Goal: Task Accomplishment & Management: Complete application form

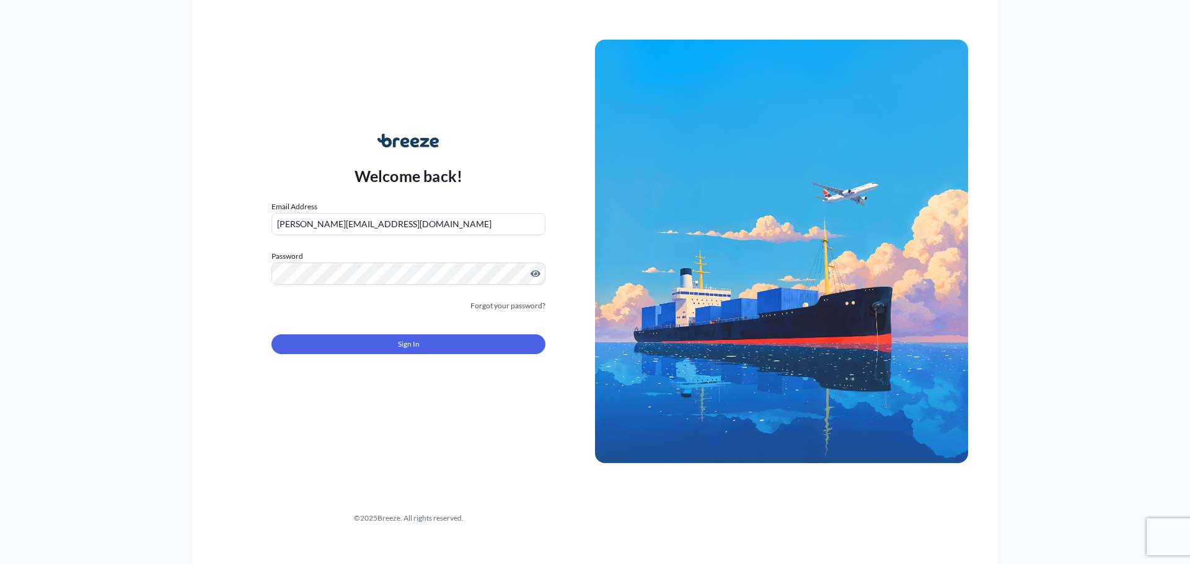
click at [367, 336] on button "Sign In" at bounding box center [408, 345] width 274 height 20
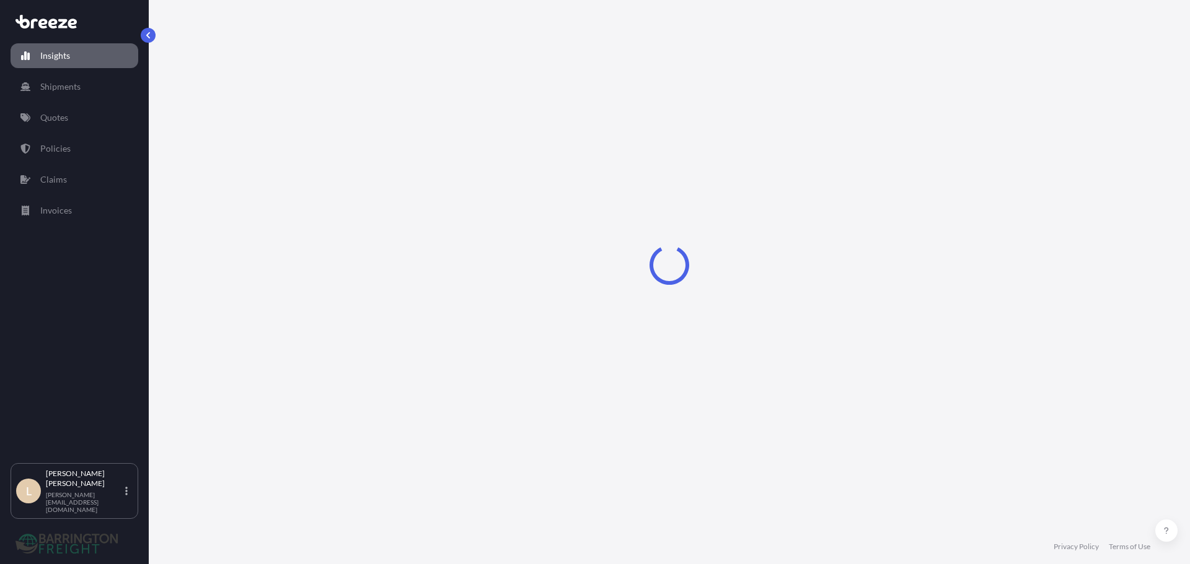
select select "2025"
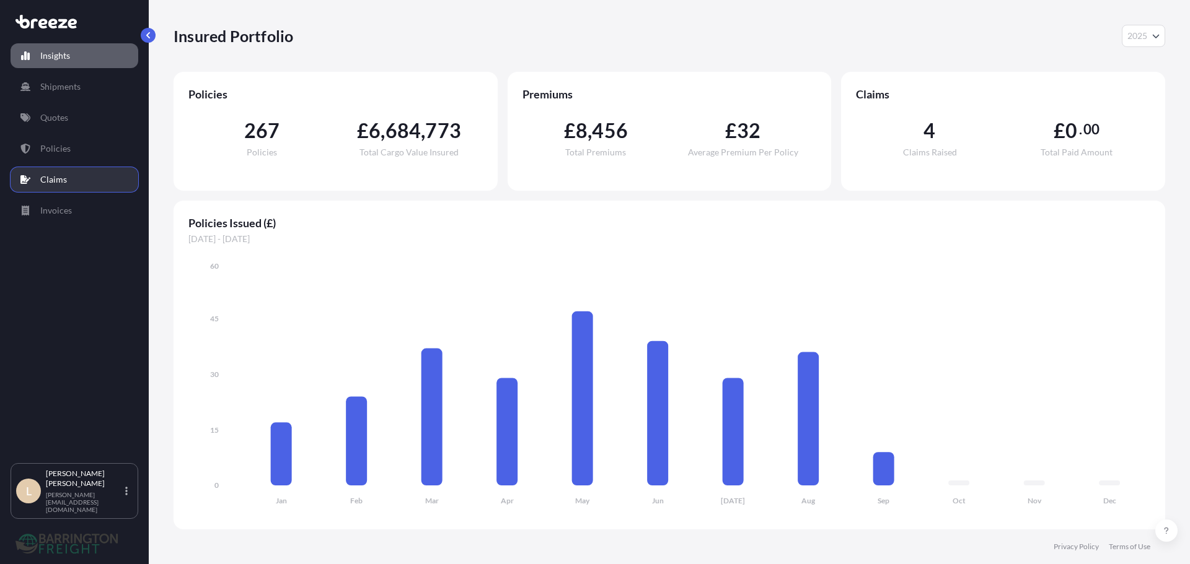
click at [73, 168] on link "Claims" at bounding box center [75, 179] width 128 height 25
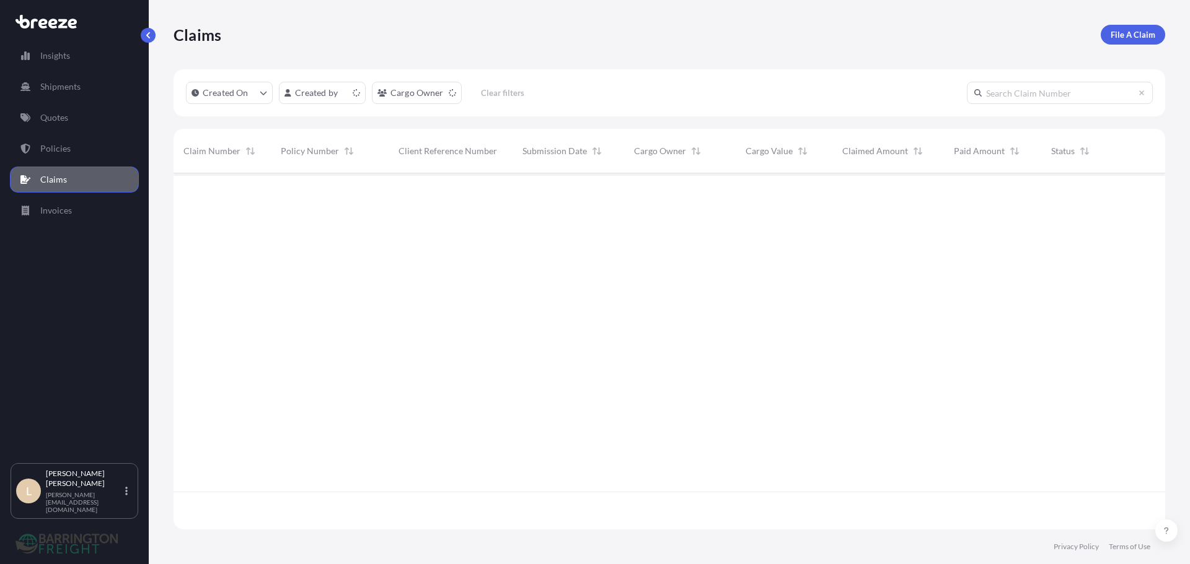
scroll to position [354, 982]
click at [1118, 42] on link "File A Claim" at bounding box center [1132, 35] width 64 height 20
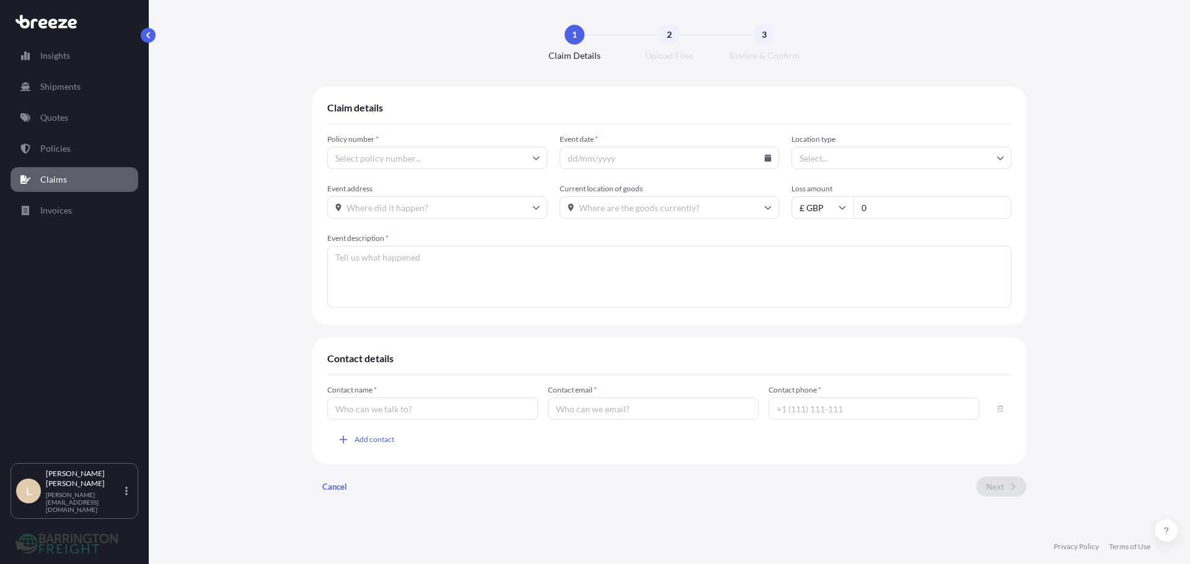
click at [454, 162] on input "Policy number *" at bounding box center [437, 158] width 220 height 22
paste input "BRZ494999"
type input "BRZ494999"
click at [291, 129] on div "Claim details Policy number * BRZ494999 BRZ494999 Event date * Location type Ev…" at bounding box center [668, 297] width 991 height 420
click at [574, 156] on input "Event date *" at bounding box center [669, 158] width 220 height 22
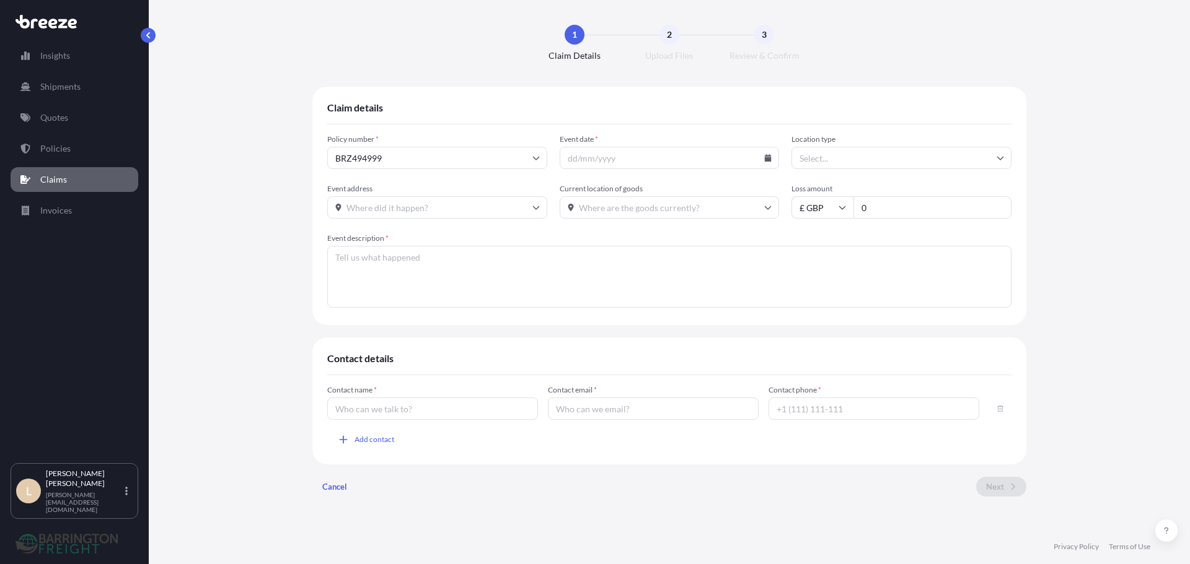
click at [769, 159] on icon at bounding box center [768, 157] width 7 height 7
click at [716, 193] on button at bounding box center [719, 193] width 20 height 20
click at [667, 307] on button "21" at bounding box center [670, 315] width 20 height 20
type input "[DATE]"
click at [820, 165] on input "Location type" at bounding box center [901, 158] width 220 height 22
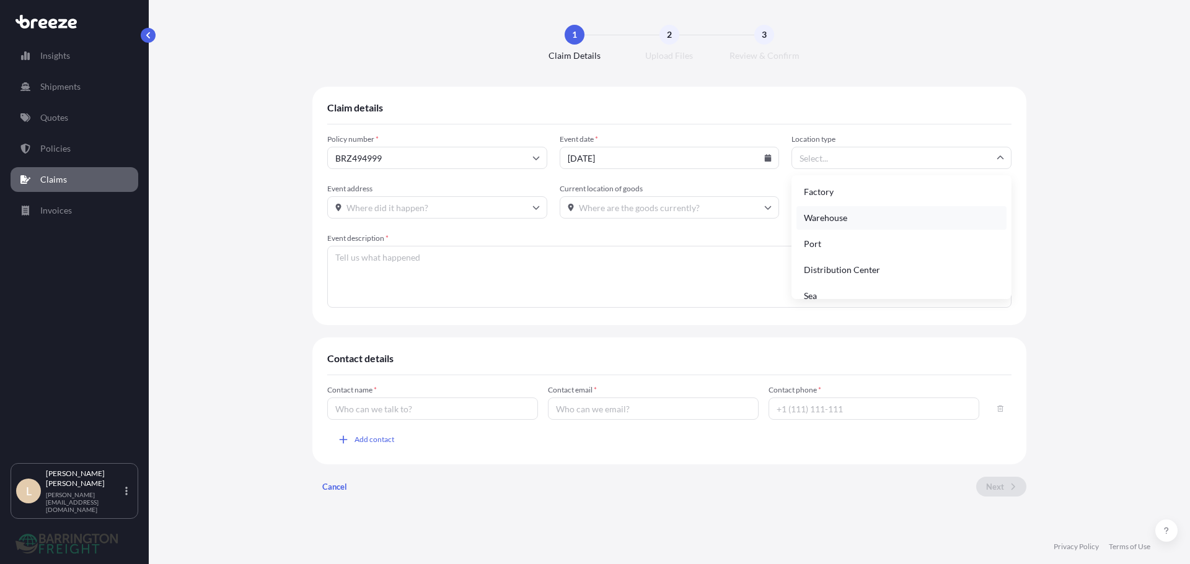
click at [848, 214] on div "Warehouse" at bounding box center [901, 218] width 210 height 24
type input "Warehouse"
drag, startPoint x: 880, startPoint y: 214, endPoint x: 813, endPoint y: 204, distance: 66.9
click at [815, 204] on div "£ GBP 0" at bounding box center [901, 207] width 220 height 22
click at [954, 208] on input "161" at bounding box center [932, 207] width 158 height 22
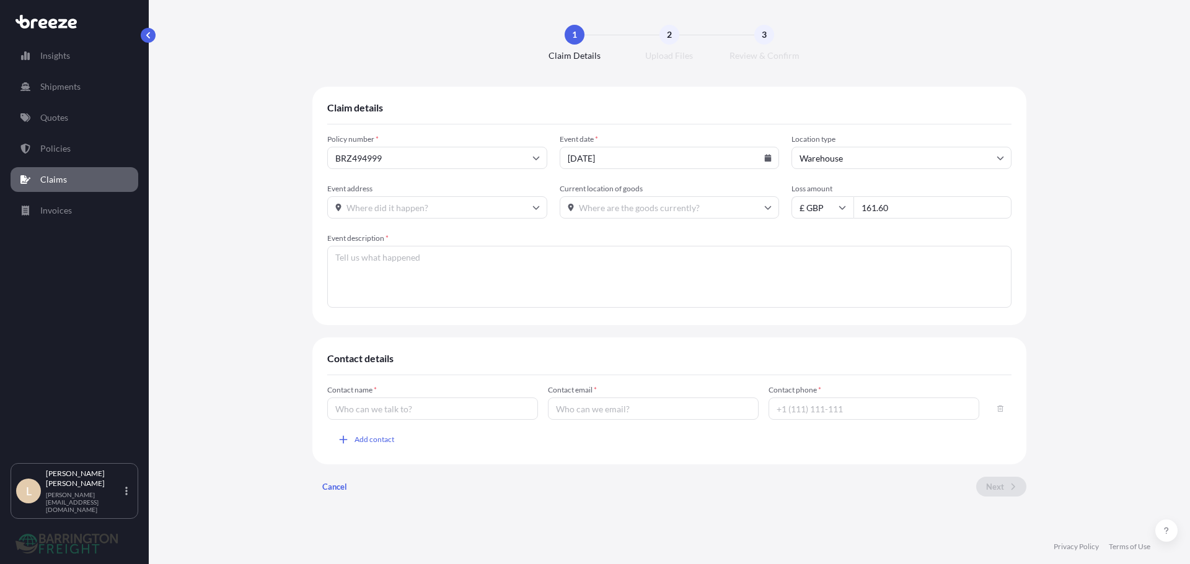
type input "161.60"
click at [1087, 198] on div "Claim details Policy number * BRZ494999 Event date * [DATE] Location type Wareh…" at bounding box center [668, 297] width 991 height 420
click at [618, 204] on input "Current location of goods" at bounding box center [669, 207] width 220 height 22
paste input "CH5 2DH"
click at [612, 237] on li "Deeside CH5 2DH, [GEOGRAPHIC_DATA]" at bounding box center [669, 241] width 210 height 24
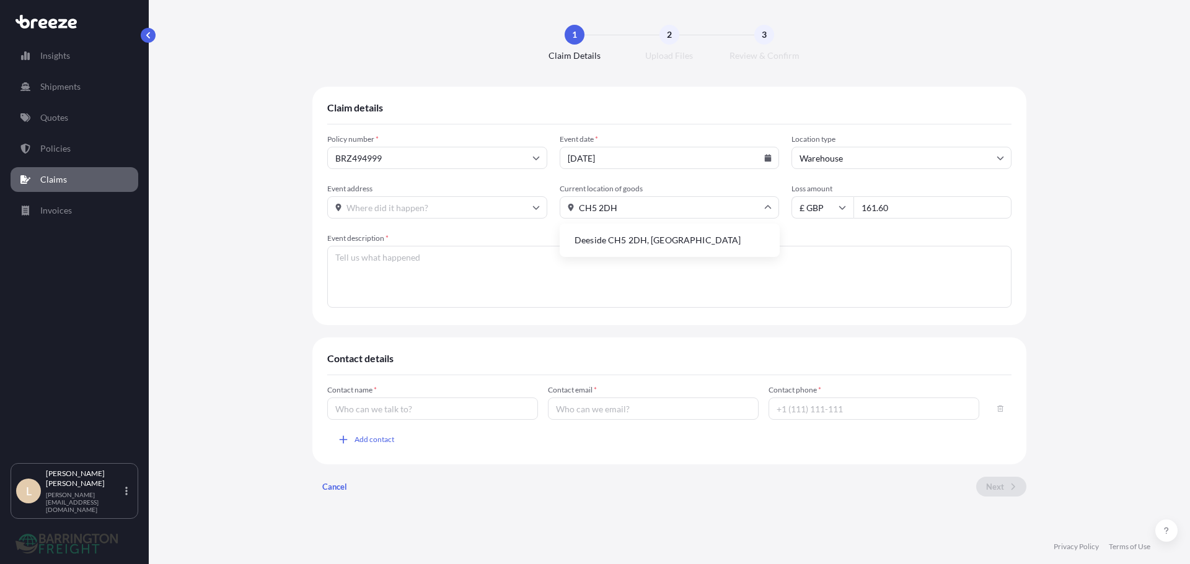
type input "Deeside CH5 2DH, [GEOGRAPHIC_DATA]"
click at [432, 213] on input "Event address" at bounding box center [437, 207] width 220 height 22
type input "w"
paste input "IP11 3SF"
click at [398, 239] on li "Felixstowe IP11 3SF, [GEOGRAPHIC_DATA]" at bounding box center [437, 241] width 210 height 24
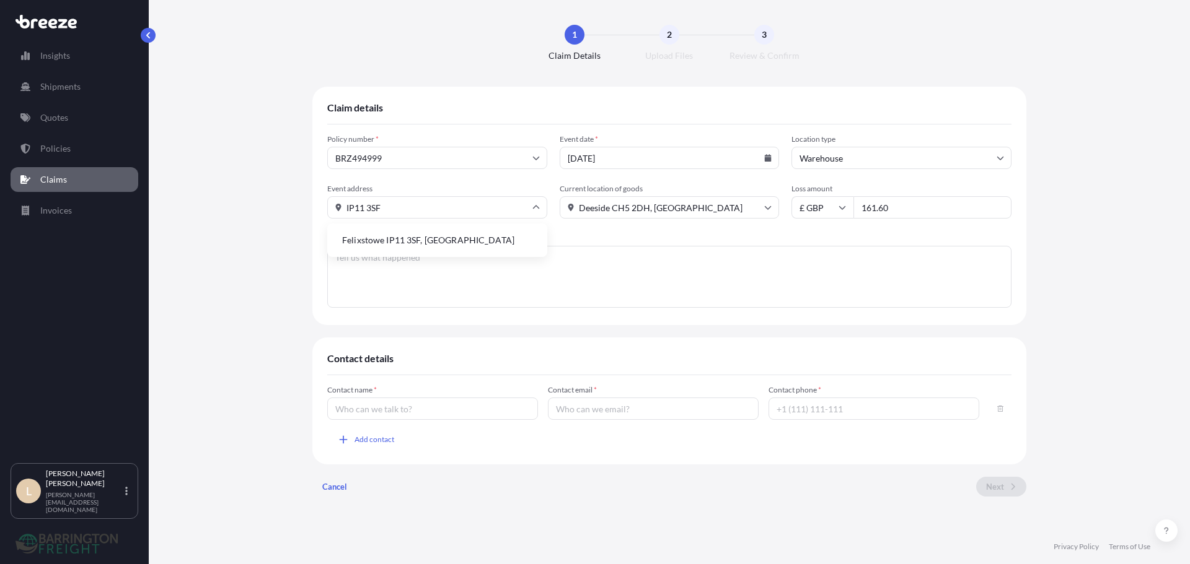
type input "Felixstowe IP11 3SF, [GEOGRAPHIC_DATA]"
click at [401, 264] on textarea "Event description *" at bounding box center [669, 277] width 684 height 62
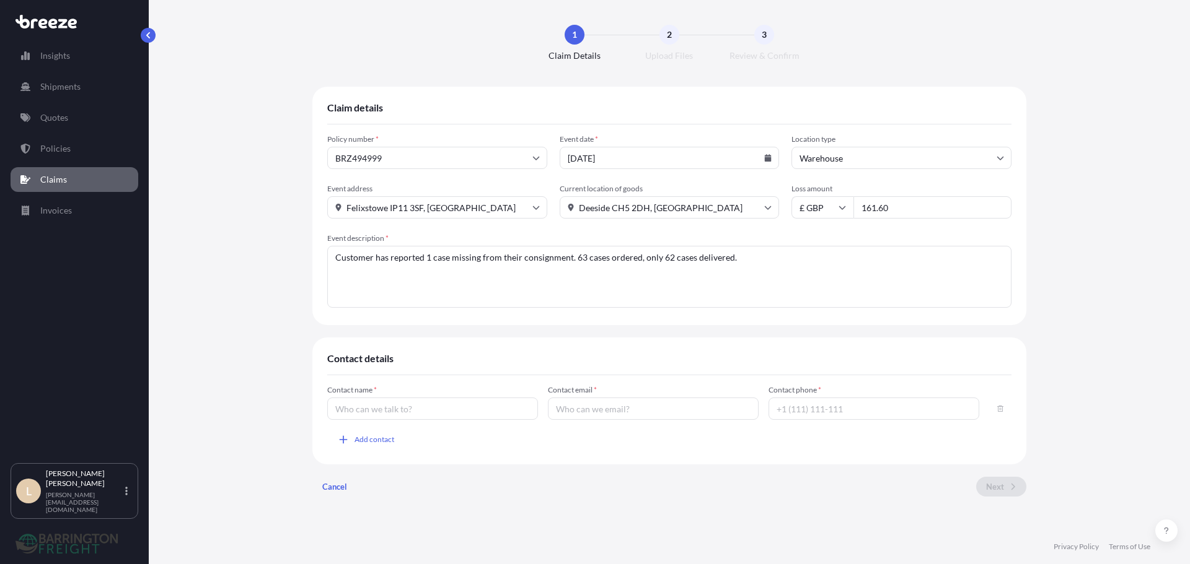
click at [261, 261] on div "Claim details Policy number * BRZ494999 Event date * [DATE] Location type Wareh…" at bounding box center [668, 297] width 991 height 420
click at [401, 413] on input "Contact name *" at bounding box center [432, 409] width 211 height 22
click at [408, 350] on div "Contact details Contact name * Value must not be empty Contact email * Contact …" at bounding box center [669, 407] width 714 height 139
click at [411, 403] on input "Contact name *" at bounding box center [432, 409] width 211 height 22
click at [768, 263] on textarea "Customer has reported 1 case missing from their consignment. 63 cases ordered, …" at bounding box center [669, 277] width 684 height 62
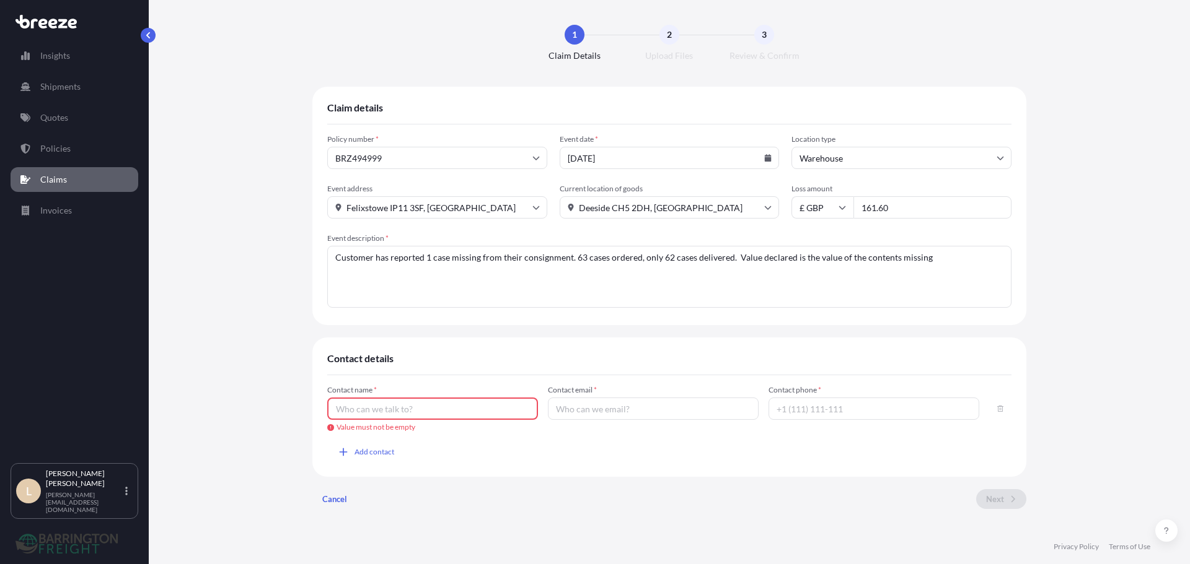
type textarea "Customer has reported 1 case missing from their consignment. 63 cases ordered, …"
click at [415, 422] on div "Contact name * Value must not be empty" at bounding box center [432, 408] width 211 height 47
click at [411, 417] on input "Contact name *" at bounding box center [432, 409] width 211 height 22
click at [411, 410] on input "Contact name *" at bounding box center [432, 409] width 211 height 22
click at [462, 418] on input "[PERSON_NAME]" at bounding box center [432, 409] width 211 height 22
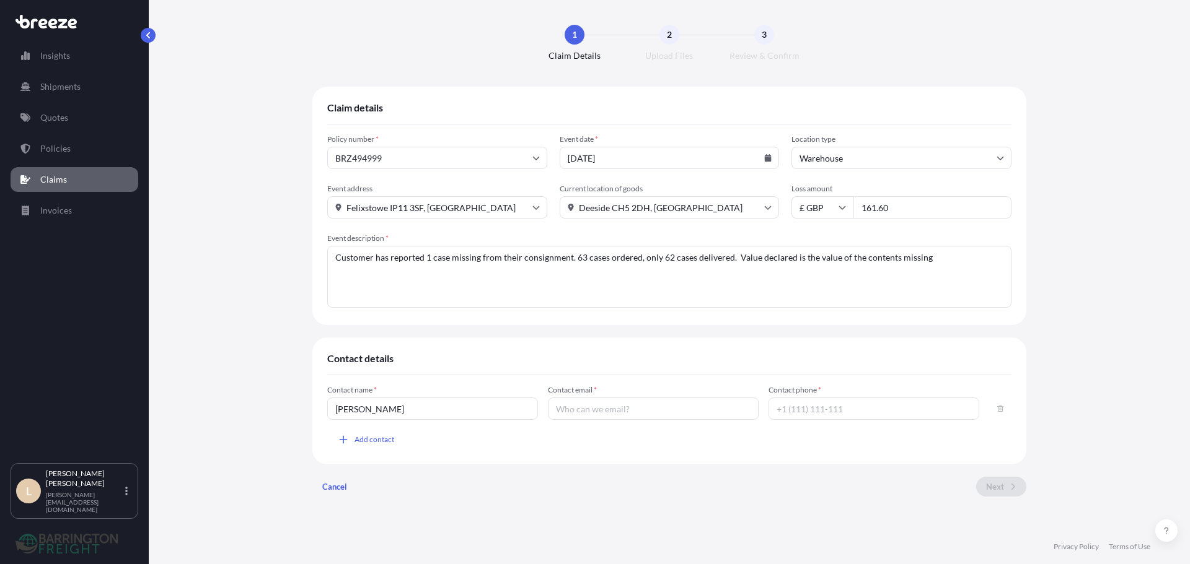
drag, startPoint x: 461, startPoint y: 416, endPoint x: 260, endPoint y: 407, distance: 201.6
click at [260, 407] on div "Claim details Policy number * BRZ494999 Event date * [DATE] Location type Wareh…" at bounding box center [668, 297] width 991 height 420
paste input "[PERSON_NAME] <[PERSON_NAME][EMAIL_ADDRESS][DOMAIN_NAME]>"
drag, startPoint x: 513, startPoint y: 409, endPoint x: 410, endPoint y: 373, distance: 109.5
click at [410, 373] on div "Contact details Contact name * [PERSON_NAME] <[PERSON_NAME][EMAIL_ADDRESS][DOMA…" at bounding box center [669, 401] width 714 height 127
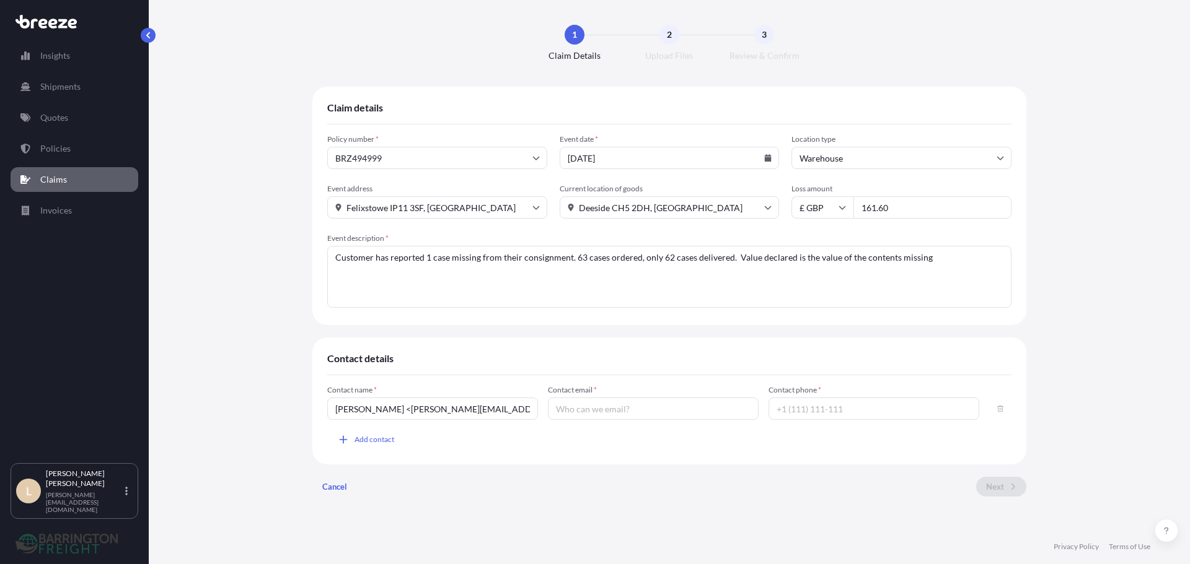
type input "[PERSON_NAME] <"
type input "[PERSON_NAME][EMAIL_ADDRESS][DOMAIN_NAME]"
click at [388, 421] on div "Contact name * [PERSON_NAME] < Contact email * [PERSON_NAME][EMAIL_ADDRESS][DOM…" at bounding box center [669, 417] width 684 height 64
click at [418, 416] on input "[PERSON_NAME] <" at bounding box center [432, 409] width 211 height 22
type input "[PERSON_NAME]"
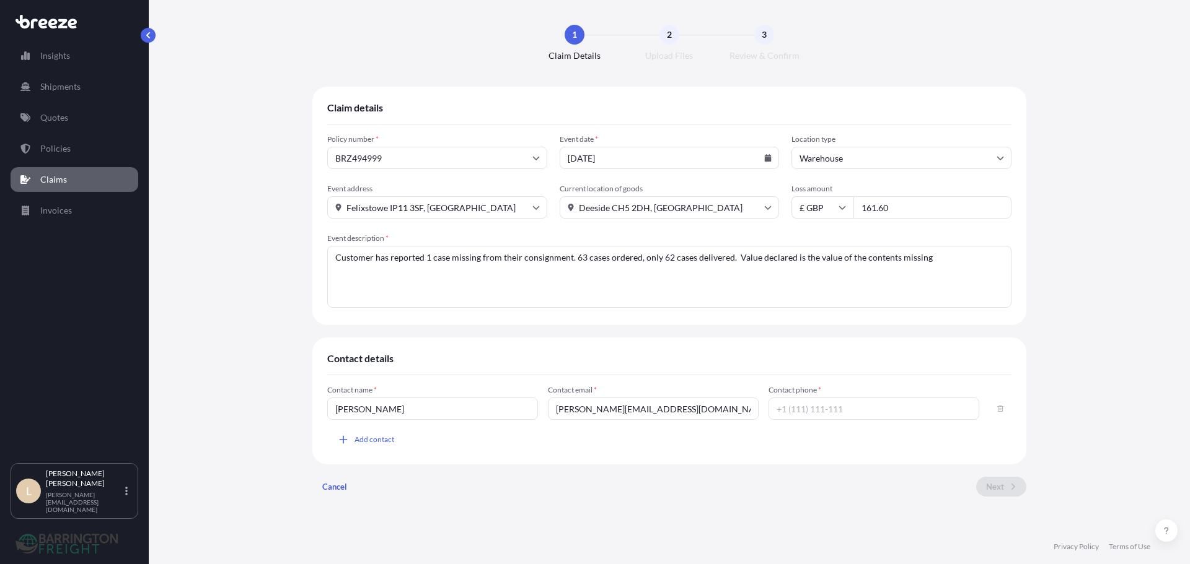
click at [616, 346] on div "Contact details Contact name * [PERSON_NAME] Contact email * [PERSON_NAME][EMAI…" at bounding box center [669, 401] width 714 height 127
click at [888, 411] on input "Contact phone *" at bounding box center [873, 409] width 211 height 22
paste input "07547384112"
type input "07547384112"
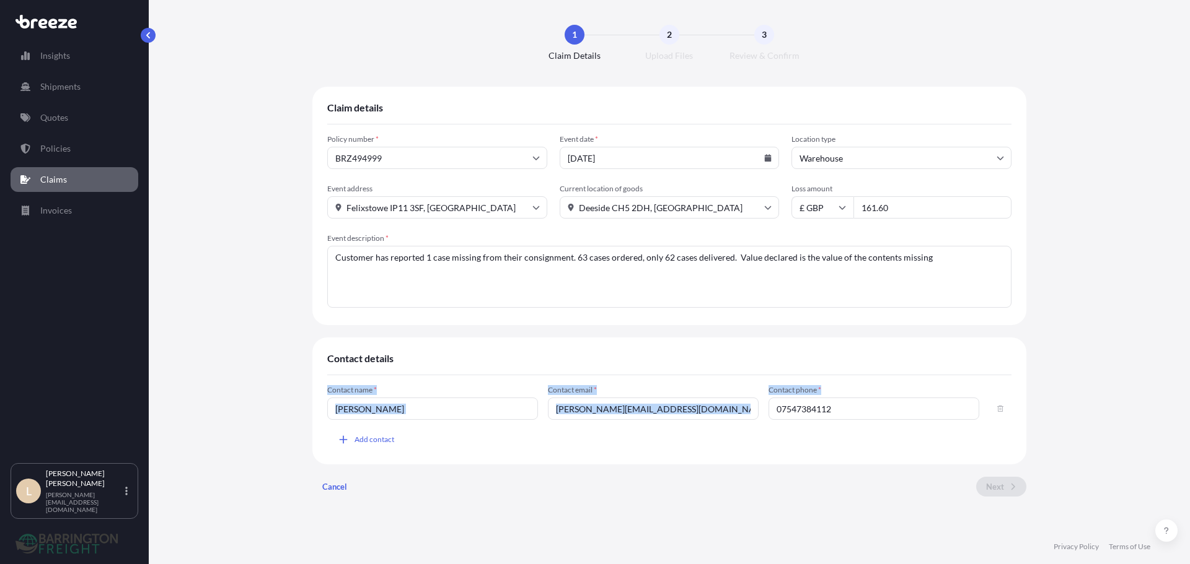
click at [901, 376] on div "Contact details Contact name * [PERSON_NAME] Contact email * [PERSON_NAME][EMAI…" at bounding box center [669, 401] width 714 height 127
click at [829, 335] on div "Claim details Policy number * BRZ494999 Event date * [DATE] Location type Wareh…" at bounding box center [669, 297] width 714 height 420
click at [657, 281] on textarea "Customer has reported 1 case missing from their consignment. 63 cases ordered, …" at bounding box center [669, 277] width 684 height 62
drag, startPoint x: 561, startPoint y: 496, endPoint x: 535, endPoint y: 468, distance: 37.7
click at [561, 496] on div "Cancel Next" at bounding box center [669, 487] width 714 height 20
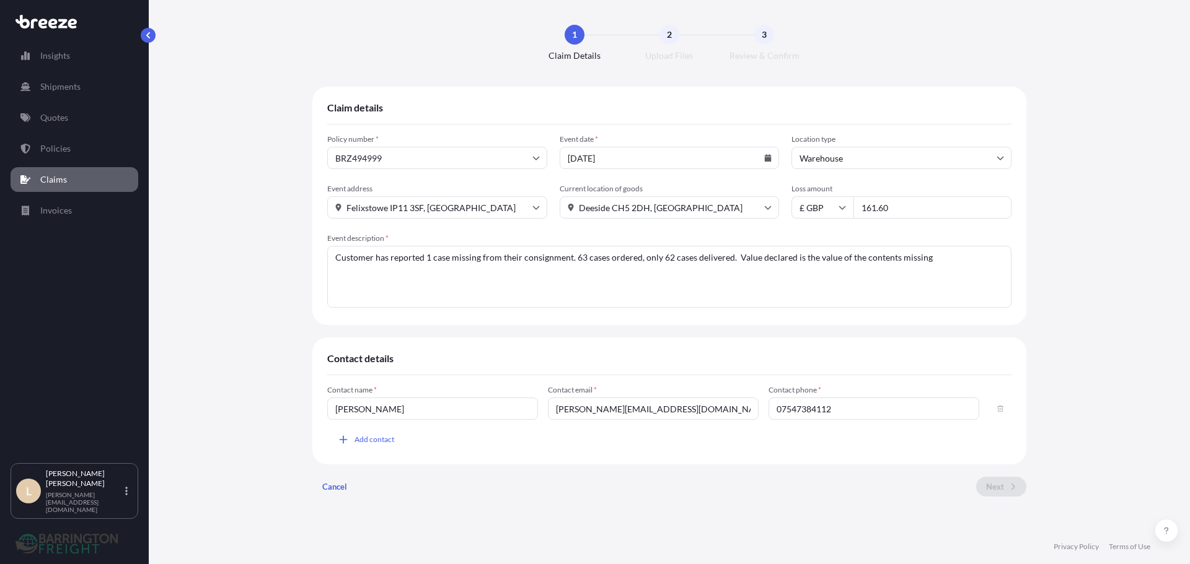
click at [514, 450] on div "Contact name * [PERSON_NAME] Contact email * [PERSON_NAME][EMAIL_ADDRESS][DOMAI…" at bounding box center [669, 423] width 684 height 97
click at [341, 439] on icon "button" at bounding box center [343, 440] width 12 height 12
click at [862, 484] on div "Cancel Next" at bounding box center [669, 487] width 714 height 20
click at [676, 211] on input "Deeside CH5 2DH, [GEOGRAPHIC_DATA]" at bounding box center [669, 207] width 220 height 22
click at [672, 232] on li "Deeside CH5 2DH, [GEOGRAPHIC_DATA]" at bounding box center [669, 241] width 210 height 24
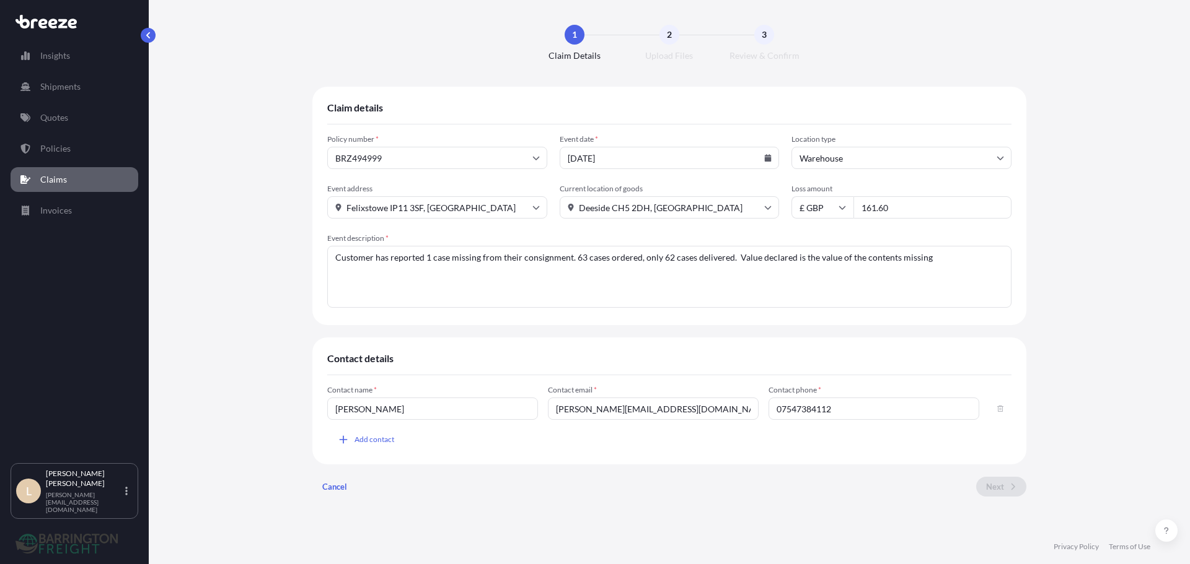
click at [493, 209] on input "Felixstowe IP11 3SF, [GEOGRAPHIC_DATA]" at bounding box center [437, 207] width 220 height 22
click at [439, 239] on li "Felixstowe IP11 3SF, [GEOGRAPHIC_DATA]" at bounding box center [437, 241] width 210 height 24
click at [406, 156] on input "BRZ494999" at bounding box center [437, 158] width 220 height 22
click at [398, 186] on li "BRZ494999" at bounding box center [437, 191] width 210 height 24
click at [414, 406] on input "[PERSON_NAME]" at bounding box center [432, 409] width 211 height 22
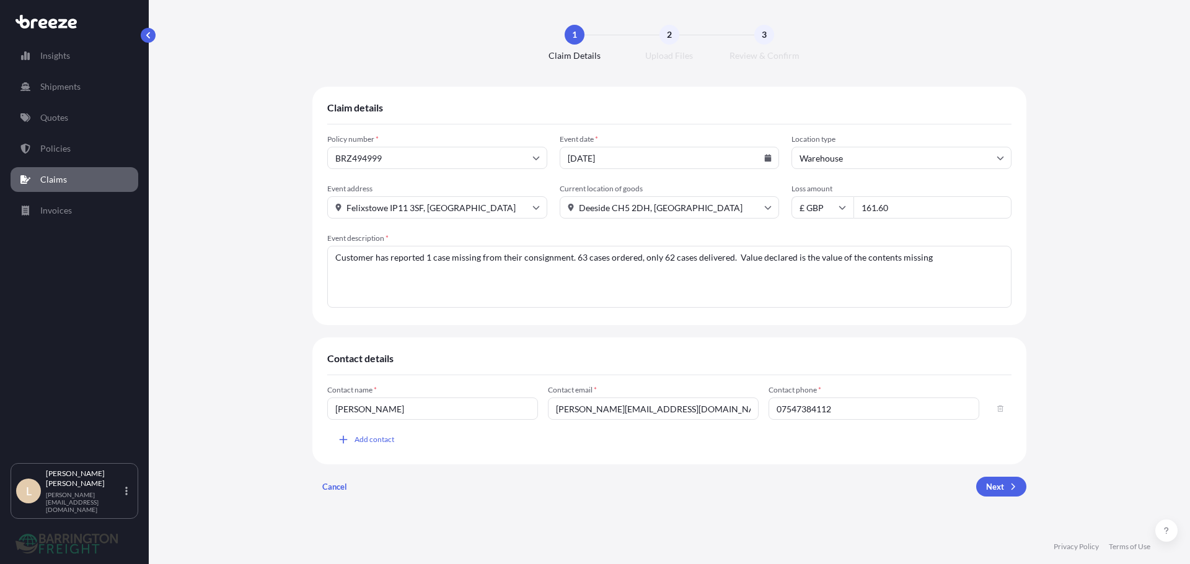
click at [787, 341] on div "Contact details Contact name * [PERSON_NAME] Contact email * [PERSON_NAME][EMAI…" at bounding box center [669, 401] width 714 height 127
drag, startPoint x: 600, startPoint y: 258, endPoint x: 558, endPoint y: 258, distance: 41.5
click at [560, 258] on textarea "Customer has reported 1 case missing from their consignment. 63 cases ordered, …" at bounding box center [669, 277] width 684 height 62
click at [625, 276] on textarea "Customer has reported 1 case missing from their consignment. 63 cases ordered, …" at bounding box center [669, 277] width 684 height 62
click at [910, 203] on input "161.60" at bounding box center [932, 207] width 158 height 22
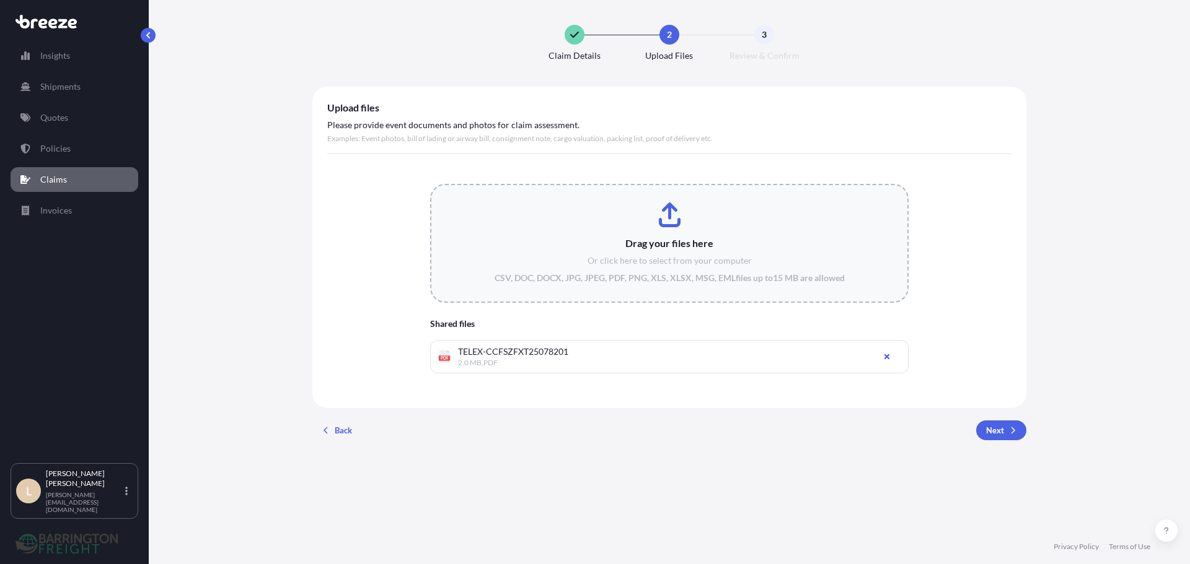
type input "C:\fakepath\Devan Notification.pdf"
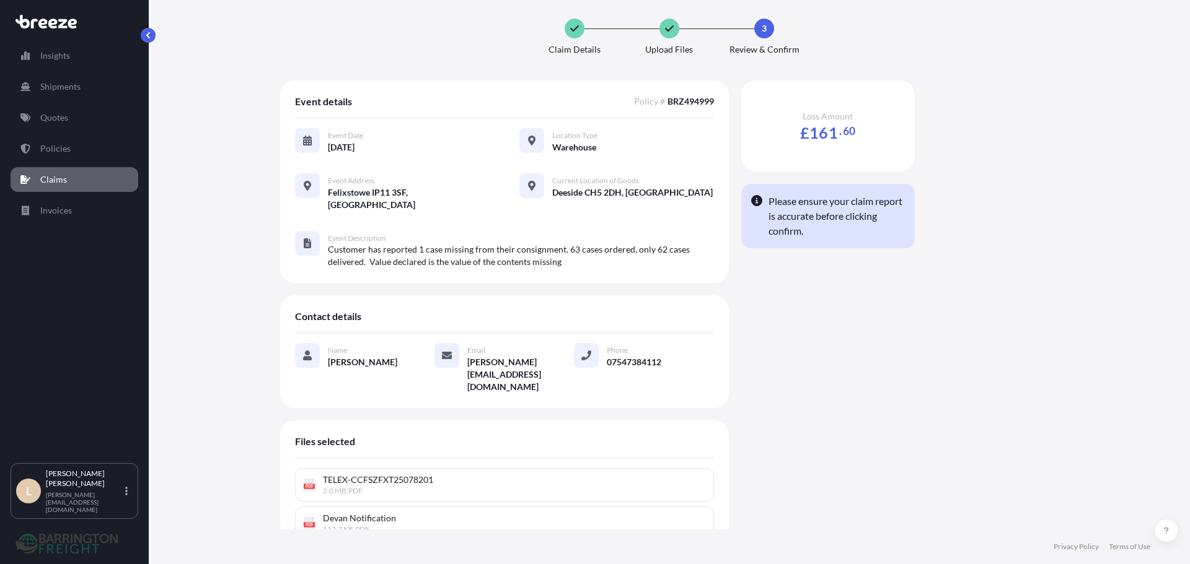
scroll to position [37, 0]
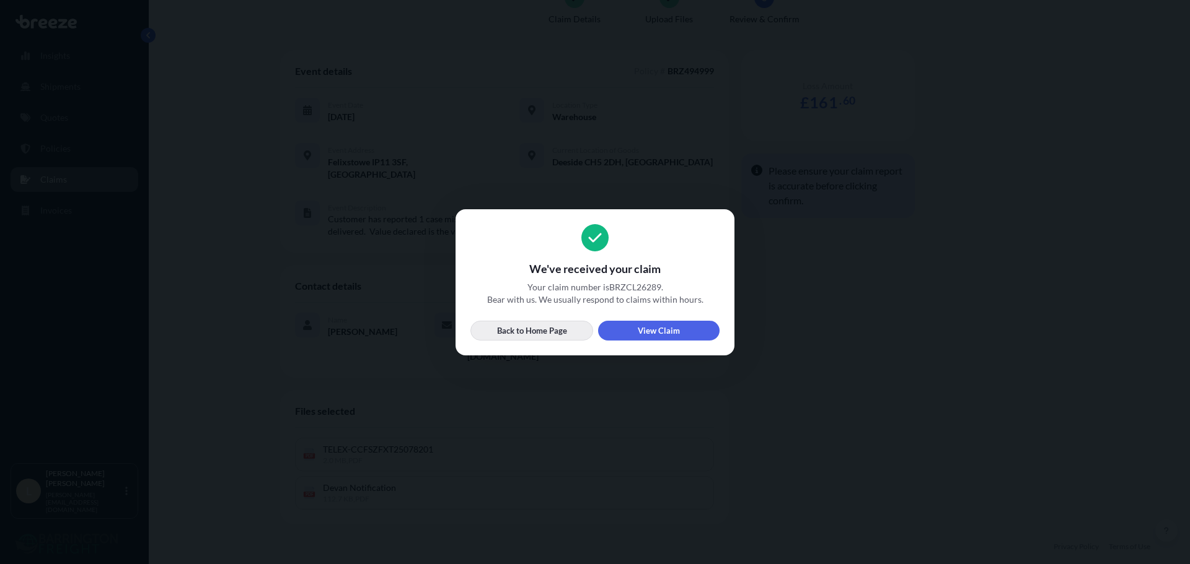
click at [512, 328] on p "Back to Home Page" at bounding box center [532, 331] width 70 height 12
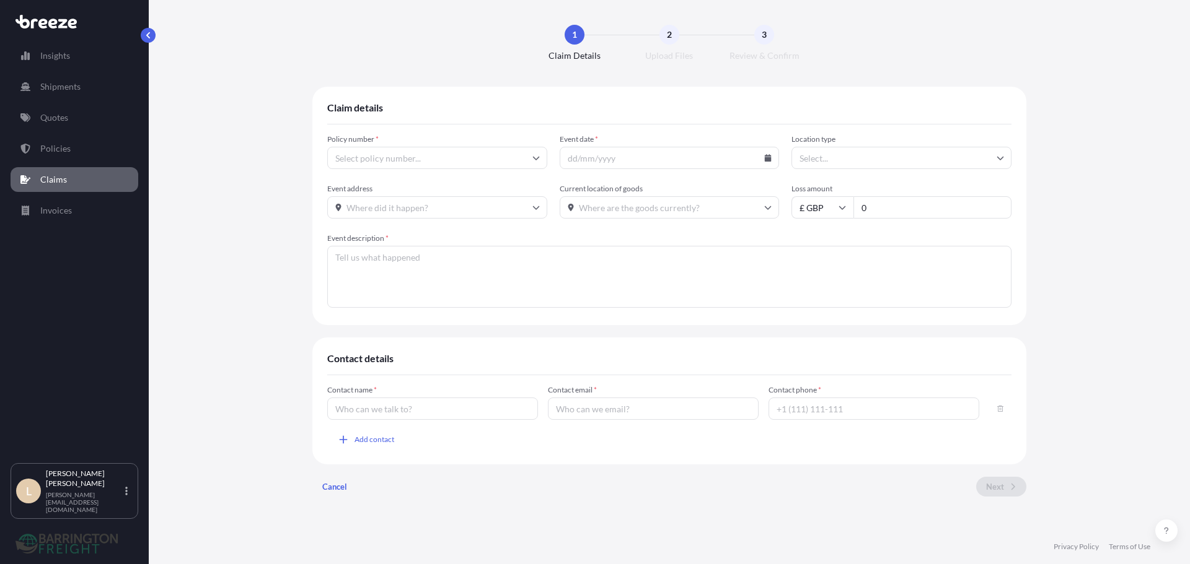
click at [49, 188] on link "Claims" at bounding box center [75, 179] width 128 height 25
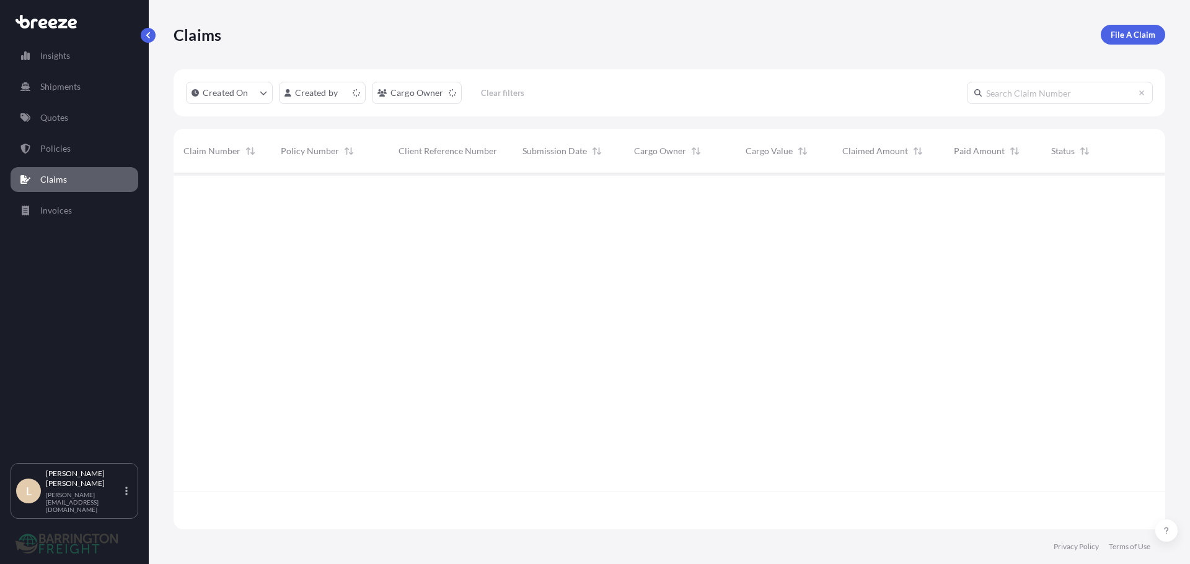
scroll to position [354, 982]
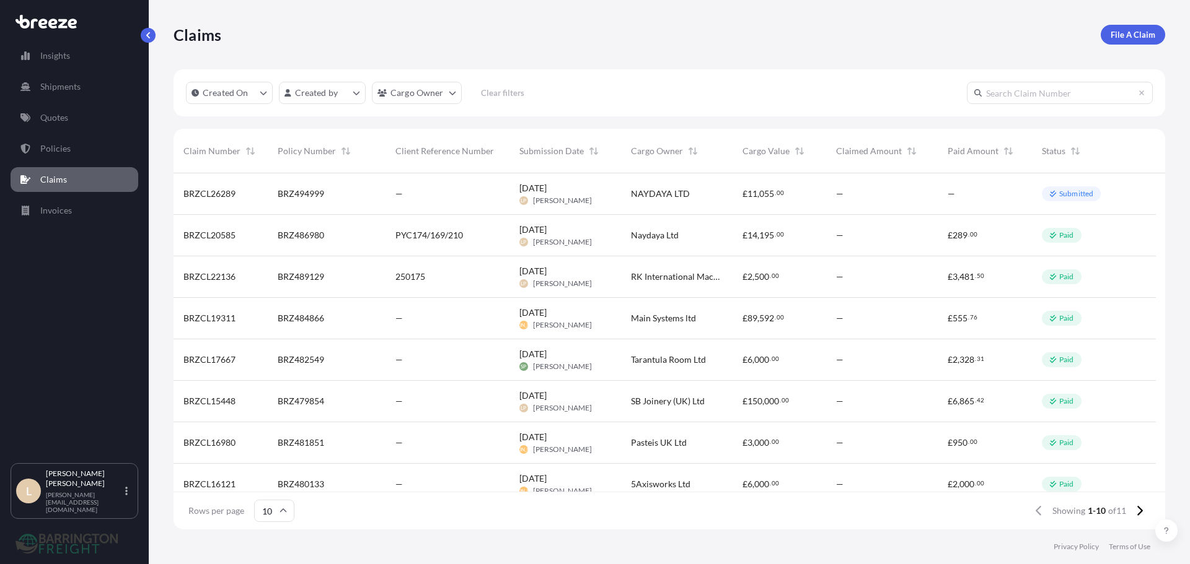
click at [613, 224] on div "[DATE] LP [PERSON_NAME]" at bounding box center [565, 236] width 112 height 42
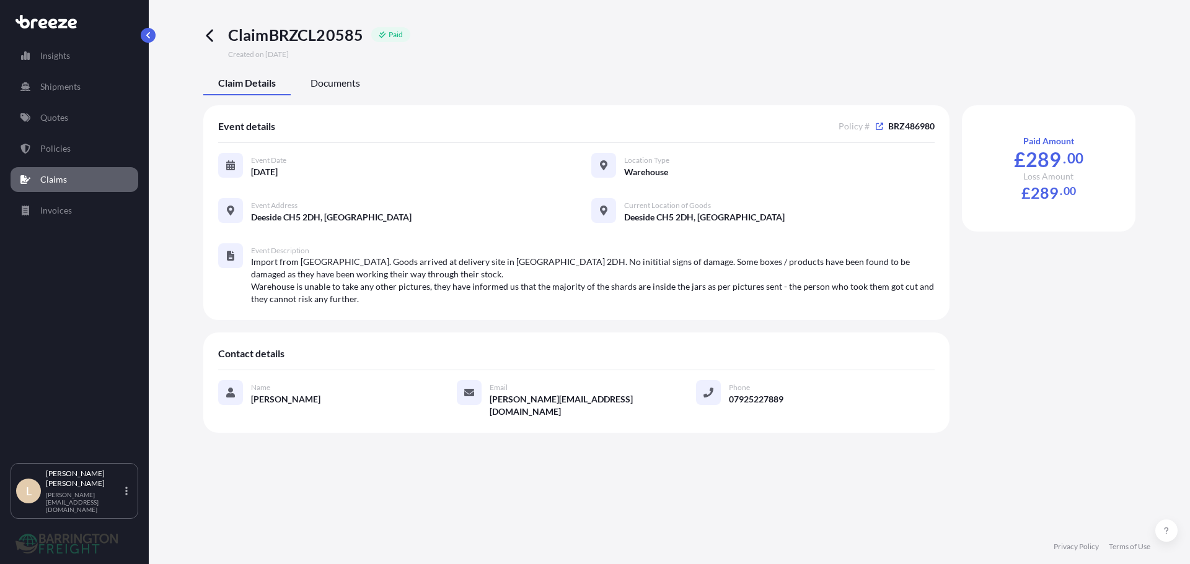
click at [335, 82] on span "Documents" at bounding box center [335, 83] width 50 height 12
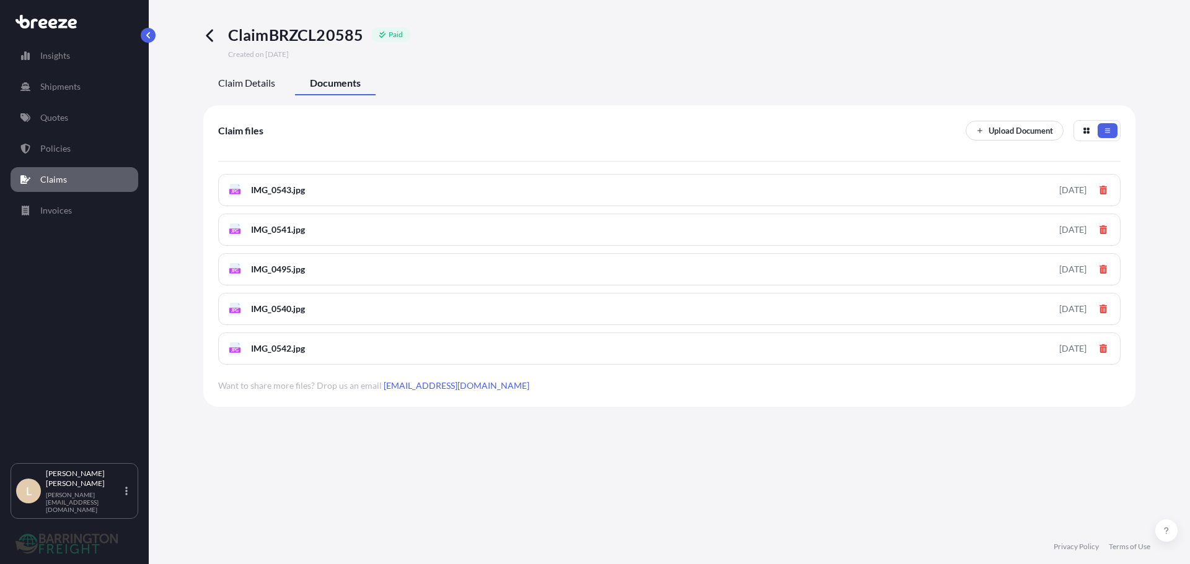
click at [273, 84] on span "Claim Details" at bounding box center [246, 83] width 57 height 12
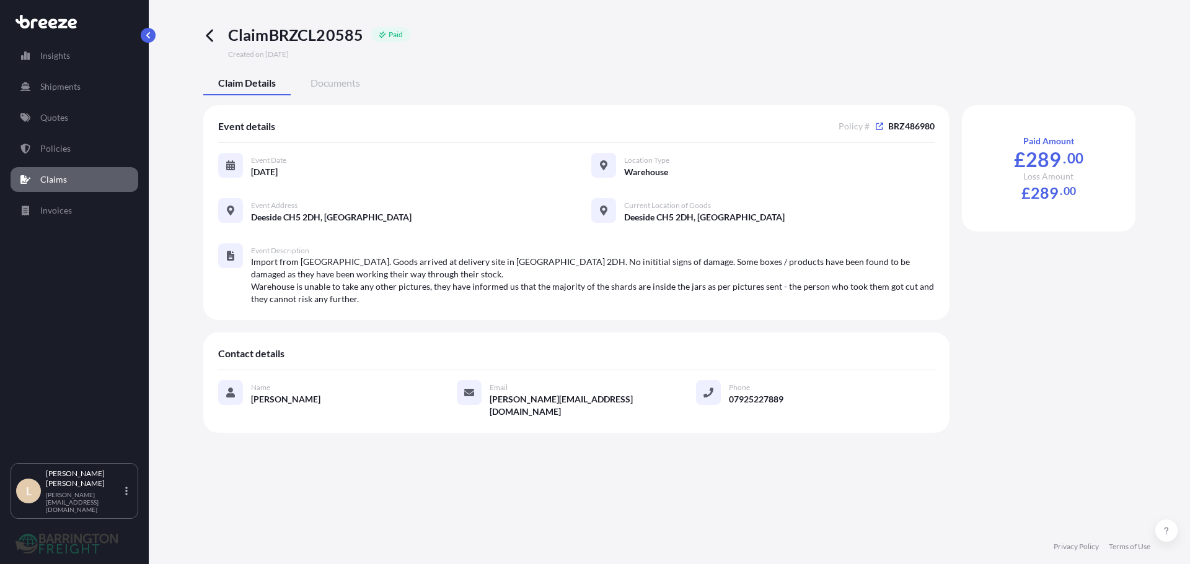
click at [346, 36] on span "Claim BRZCL20585" at bounding box center [296, 35] width 136 height 20
copy span "BRZCL20585"
